Goal: Browse casually: Explore the website without a specific task or goal

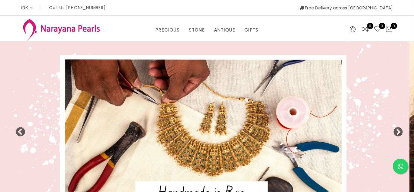
select select "INR"
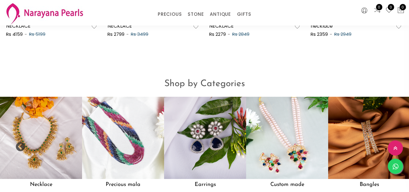
scroll to position [443, 0]
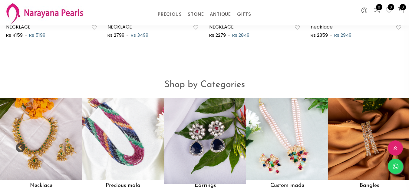
click at [208, 134] on img at bounding box center [205, 139] width 90 height 90
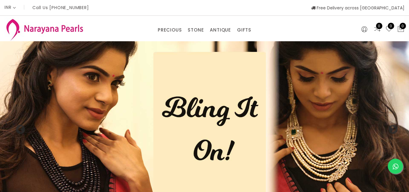
scroll to position [443, 0]
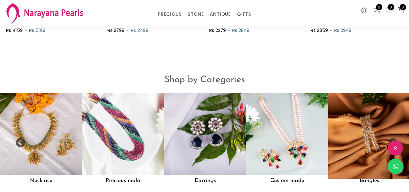
click at [372, 89] on img at bounding box center [369, 134] width 90 height 90
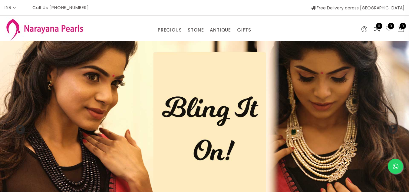
scroll to position [443, 0]
